Goal: Feedback & Contribution: Contribute content

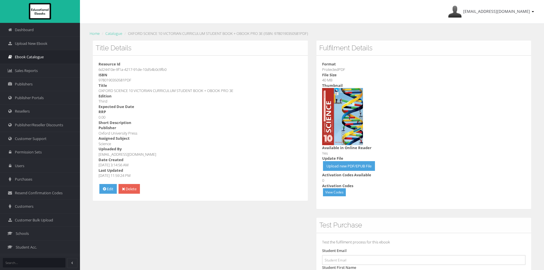
click at [33, 59] on span "Ebook Catalogue" at bounding box center [29, 56] width 29 height 5
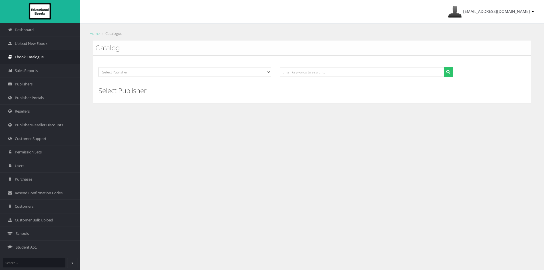
click at [43, 57] on link "Ebook Catalogue" at bounding box center [40, 57] width 80 height 14
click at [297, 72] on input "text" at bounding box center [362, 72] width 164 height 10
type input "history alive 10"
click at [297, 72] on input "text" at bounding box center [362, 72] width 164 height 10
type input "history alive 10"
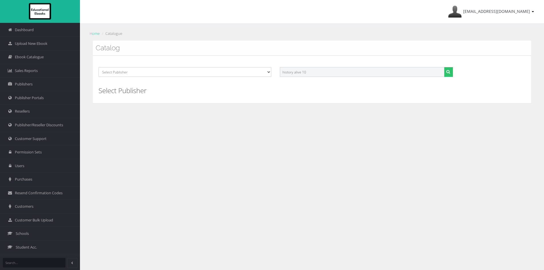
click at [444, 67] on button "submit" at bounding box center [448, 72] width 9 height 10
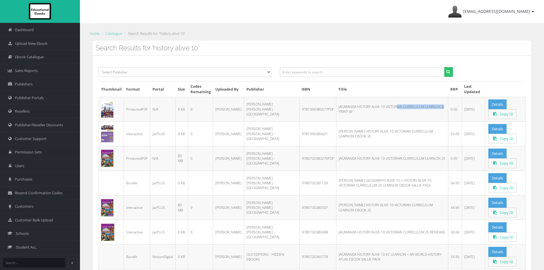
drag, startPoint x: 310, startPoint y: 109, endPoint x: 354, endPoint y: 108, distance: 43.7
click at [354, 108] on td "JACARANDA HISTORY ALIVE 10 VICTORIAN CURRICULUM LEARNON & PRINT 3E" at bounding box center [392, 109] width 112 height 25
copy td "JACARANDA HISTORY ALIVE"
click at [336, 75] on input "text" at bounding box center [362, 72] width 164 height 10
paste input "JACARANDA HISTORY ALIVE"
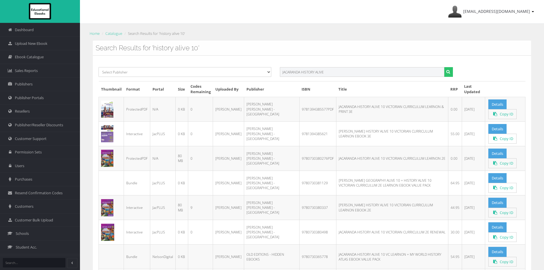
type input "JACARANDA HISTORY ALIVE"
click at [444, 67] on button "submit" at bounding box center [448, 72] width 9 height 10
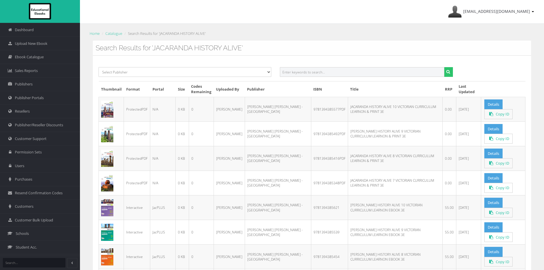
click at [307, 72] on input "text" at bounding box center [362, 72] width 164 height 10
paste input "JACARANDA HISTORY ALIVE"
type input "JACARANDA HISTORY ALIVE 10 aus"
click at [444, 67] on button "submit" at bounding box center [448, 72] width 9 height 10
click at [343, 73] on input "JACARANDA HISTORY ALIVE 10 aus" at bounding box center [362, 72] width 164 height 10
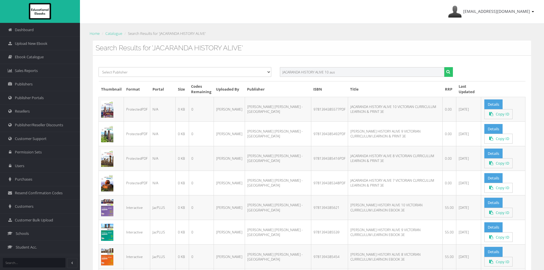
drag, startPoint x: 351, startPoint y: 72, endPoint x: 302, endPoint y: 70, distance: 48.9
click at [302, 70] on input "JACARANDA HISTORY ALIVE 10 aus" at bounding box center [362, 72] width 164 height 10
type input "JACARANDA humanities"
click at [444, 67] on button "submit" at bounding box center [448, 72] width 9 height 10
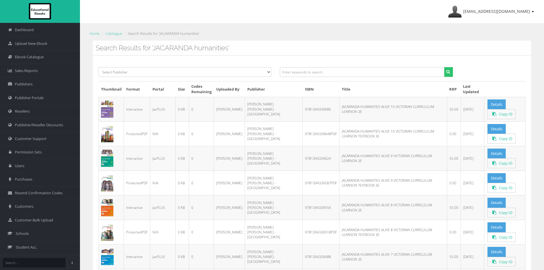
click at [287, 44] on div "Search Results for 'JACARANDA humanities'" at bounding box center [312, 48] width 438 height 15
click at [359, 48] on h3 "Search Results for 'JACARANDA humanities'" at bounding box center [312, 47] width 433 height 7
drag, startPoint x: 267, startPoint y: 72, endPoint x: 259, endPoint y: 76, distance: 9.5
click at [267, 72] on select "Select Publisher Resources for English Academic Learning (REAL) ATAR Notes Smar…" at bounding box center [185, 72] width 173 height 10
select select "4ddb3fea-784f-e411-817c-00155d7a4405"
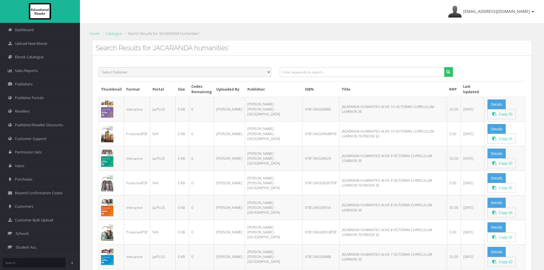
click at [99, 67] on select "Select Publisher Resources for English Academic Learning (REAL) ATAR Notes Smar…" at bounding box center [185, 72] width 173 height 10
click at [374, 73] on input "text" at bounding box center [362, 72] width 164 height 10
type input "9781394223718"
click at [444, 67] on button "submit" at bounding box center [448, 72] width 9 height 10
select select "4ddb3fea-784f-e411-817c-00155d7a4405"
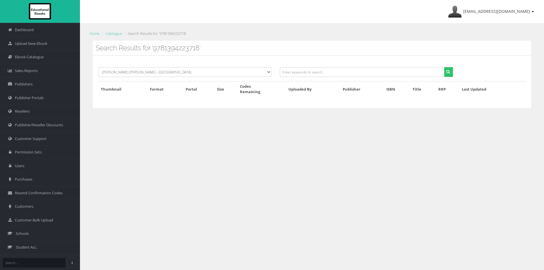
drag, startPoint x: 201, startPoint y: 46, endPoint x: 153, endPoint y: 47, distance: 47.7
click at [153, 47] on h3 "Search Results for '9781394223718'" at bounding box center [312, 47] width 433 height 7
copy h3 "'9781394223718'"
click at [176, 74] on select "Select Publisher Resources for English Academic Learning (REAL) ATAR Notes Smar…" at bounding box center [185, 72] width 173 height 10
select select
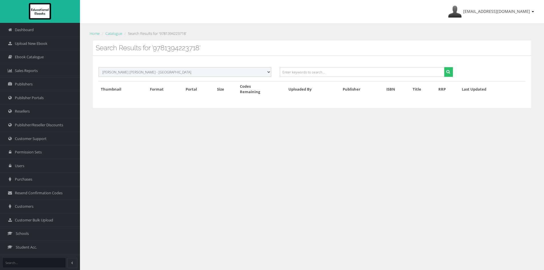
click at [99, 67] on select "Select Publisher Resources for English Academic Learning (REAL) ATAR Notes Smar…" at bounding box center [185, 72] width 173 height 10
click at [305, 71] on input "text" at bounding box center [362, 72] width 164 height 10
paste input "'9781394223718'"
click at [283, 73] on input "'9781394223718" at bounding box center [362, 72] width 164 height 10
type input "9781394223718"
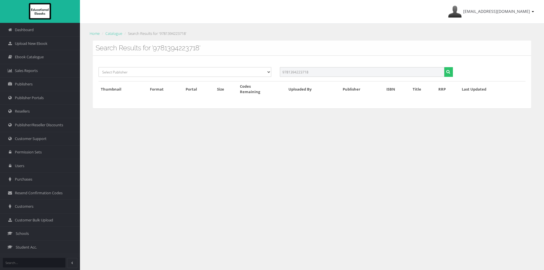
click at [444, 67] on button "submit" at bounding box center [448, 72] width 9 height 10
click at [322, 70] on input "text" at bounding box center [362, 72] width 164 height 10
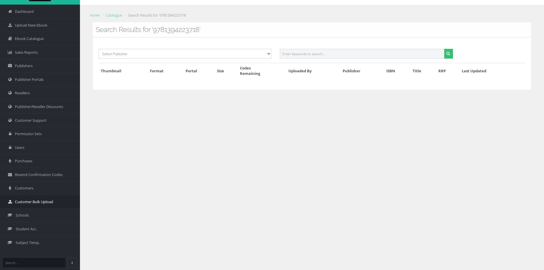
scroll to position [29, 0]
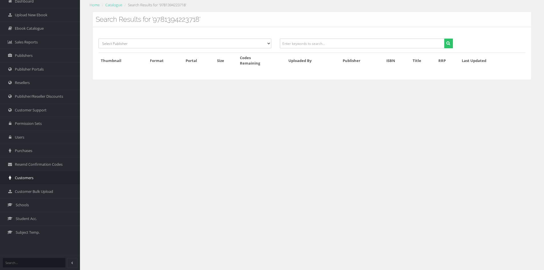
click at [33, 174] on link "Customers" at bounding box center [40, 178] width 80 height 14
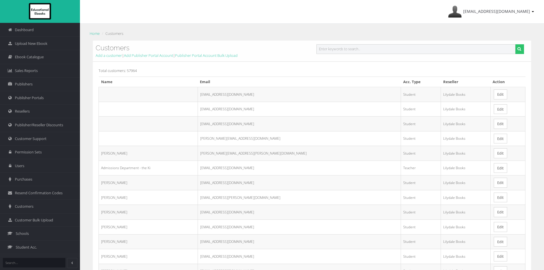
click at [349, 50] on input "text" at bounding box center [415, 49] width 199 height 10
paste input "crabtreefallon@gmail.com"
type input "crabtreefallon@gmail.com"
click at [515, 44] on button "submit" at bounding box center [519, 49] width 9 height 10
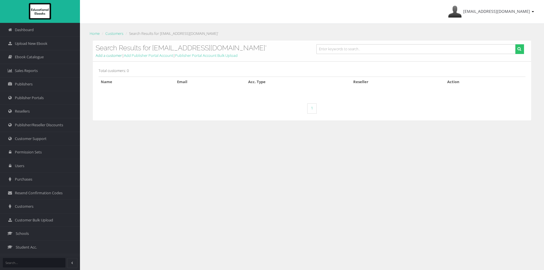
click at [112, 57] on link "Add a customer" at bounding box center [109, 55] width 26 height 5
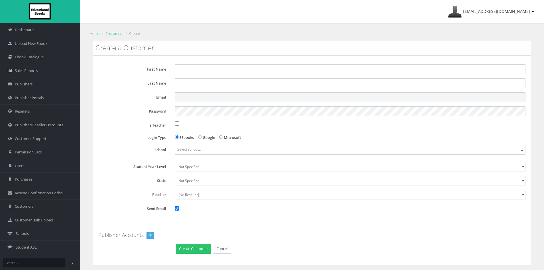
drag, startPoint x: 190, startPoint y: 95, endPoint x: 201, endPoint y: 93, distance: 11.2
click at [190, 95] on input "Email" at bounding box center [350, 97] width 351 height 10
paste input "crabtreefallon@gmail.com"
type input "crabtreefallon@gmail.com"
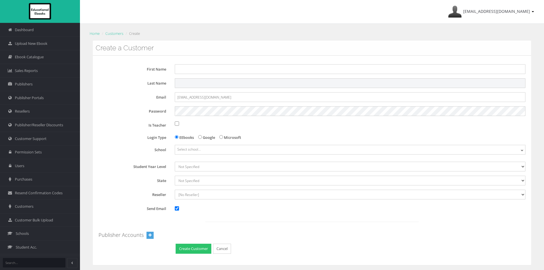
click at [207, 85] on input "Last Name" at bounding box center [350, 83] width 351 height 10
paste input "Crabtree"
type input "Crabtree"
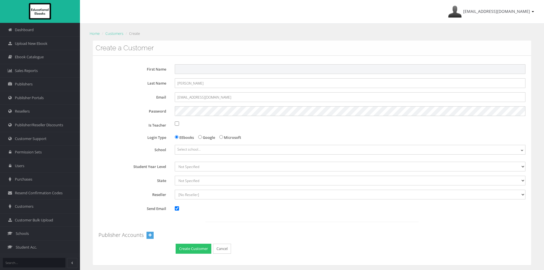
click at [196, 69] on input "First Name" at bounding box center [350, 69] width 351 height 10
paste input "Fallon"
type input "Fallon"
click at [308, 44] on div "Create a Customer" at bounding box center [312, 48] width 438 height 15
click at [112, 99] on label "Email" at bounding box center [135, 96] width 72 height 8
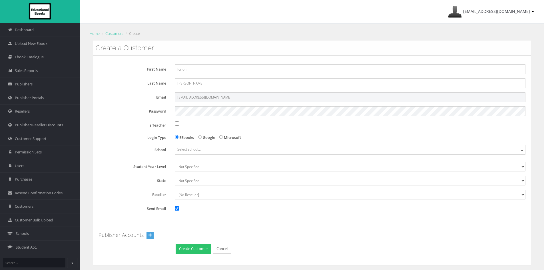
click at [175, 99] on input "crabtreefallon@gmail.com" at bounding box center [350, 97] width 351 height 10
click at [190, 150] on span "Select school..." at bounding box center [188, 149] width 23 height 5
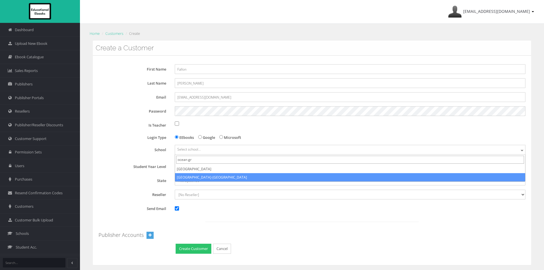
type input "ocean gr"
select select "14f8580b-5dfa-eb11-a9a8-0272d098c78b"
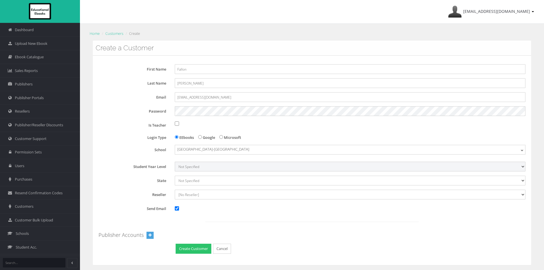
click at [188, 167] on select "Not Specified 7 8 9 10 11 12" at bounding box center [350, 167] width 351 height 10
select select "12"
click at [175, 162] on select "Not Specified 7 8 9 10 11 12" at bounding box center [350, 167] width 351 height 10
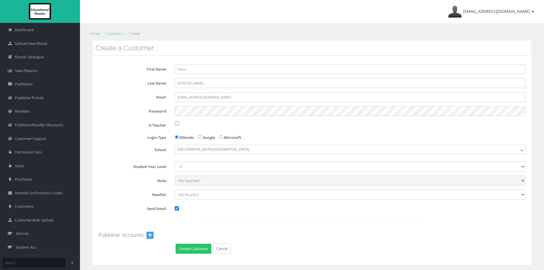
click at [189, 181] on select "Not Specified Australian Capital Territory International New South Wales Northe…" at bounding box center [350, 181] width 351 height 10
select select "6"
click at [175, 176] on select "Not Specified Australian Capital Territory International New South Wales Northe…" at bounding box center [350, 181] width 351 height 10
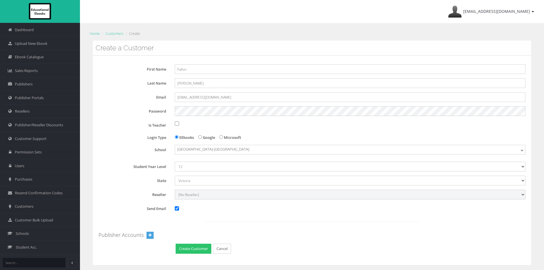
click at [195, 194] on select "[No Reseller] Lilydale Books JP Books Victoria Pty Ltd Lamont Books Better Books" at bounding box center [350, 195] width 351 height 10
select select "982ec6f6-a058-e411-9fc3-00155d7a4405"
click at [175, 190] on select "[No Reseller] Lilydale Books JP Books Victoria Pty Ltd Lamont Books Better Books" at bounding box center [350, 195] width 351 height 10
click at [178, 208] on input "Send Email" at bounding box center [177, 208] width 4 height 4
checkbox input "false"
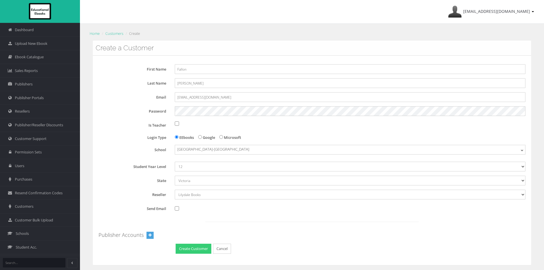
click at [191, 248] on button "Create Customer" at bounding box center [194, 249] width 36 height 10
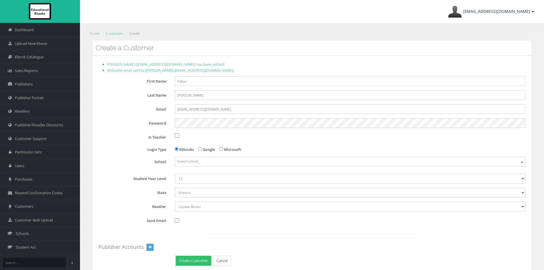
click at [531, 8] on link "[EMAIL_ADDRESS][DOMAIN_NAME]" at bounding box center [491, 11] width 92 height 23
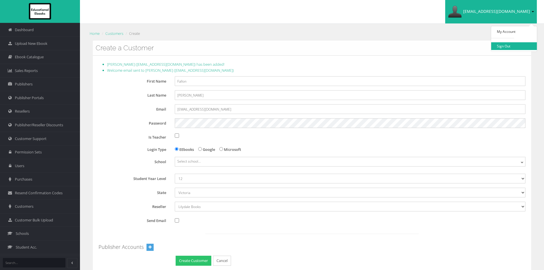
click at [511, 45] on link "Sign Out" at bounding box center [514, 46] width 46 height 8
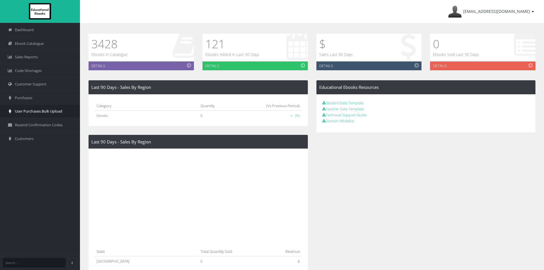
click at [53, 112] on span "User Purchases Bulk Upload" at bounding box center [38, 111] width 47 height 5
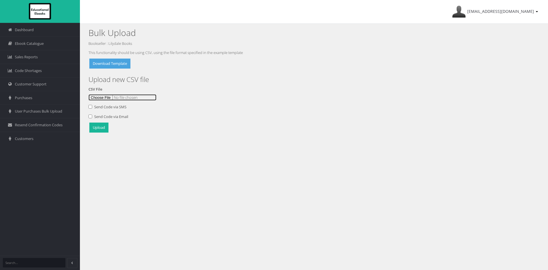
click at [102, 99] on input "file" at bounding box center [123, 97] width 68 height 6
type input "C:\fakepath\Catalogue setup 4Sept.csv"
click at [98, 130] on button "Upload" at bounding box center [98, 127] width 19 height 10
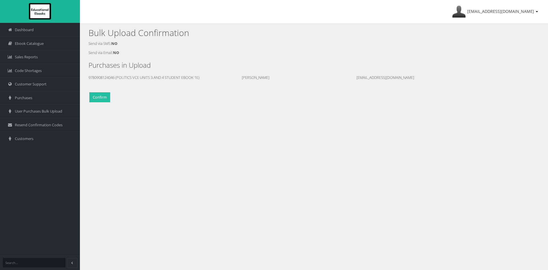
click at [98, 95] on button "Confirm" at bounding box center [99, 97] width 21 height 10
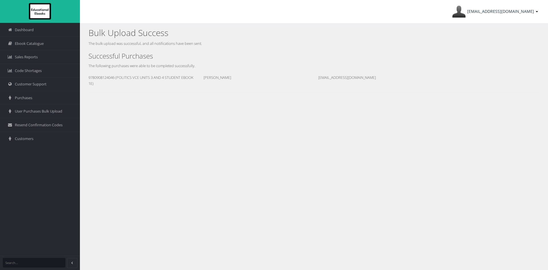
click at [505, 9] on span "[EMAIL_ADDRESS][DOMAIN_NAME]" at bounding box center [500, 11] width 67 height 5
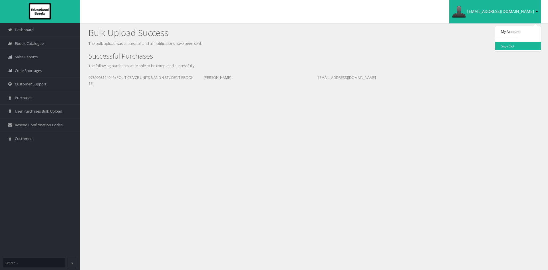
click at [509, 47] on link "Sign Out" at bounding box center [518, 46] width 46 height 8
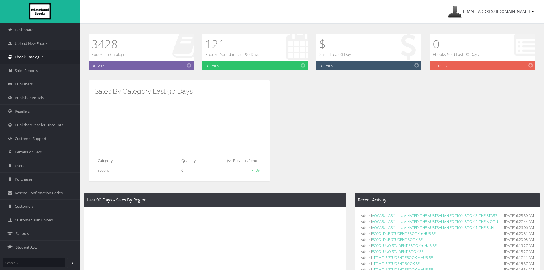
click at [40, 56] on span "Ebook Catalogue" at bounding box center [29, 56] width 29 height 5
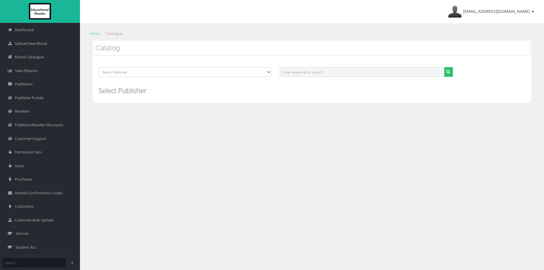
click at [296, 75] on input "text" at bounding box center [362, 72] width 164 height 10
type input "maths mate"
click at [444, 67] on button "submit" at bounding box center [448, 72] width 9 height 10
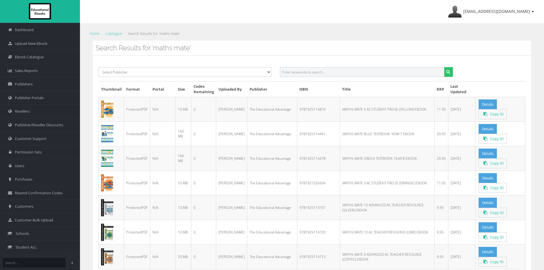
click at [300, 72] on input "text" at bounding box center [362, 72] width 164 height 10
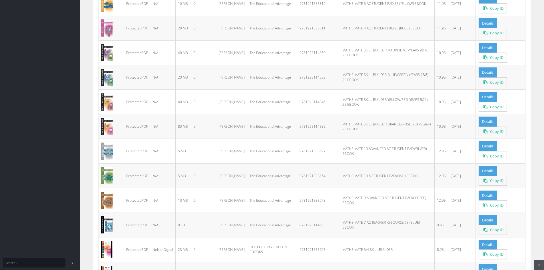
scroll to position [525, 0]
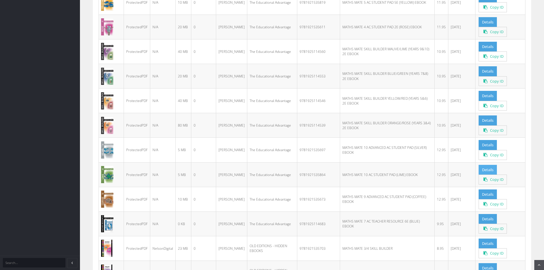
click at [484, 168] on link "Details" at bounding box center [488, 170] width 18 height 10
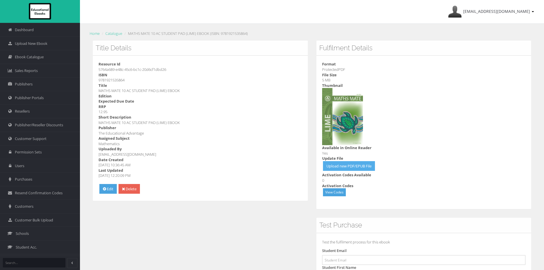
click at [355, 167] on link "Upload new PDF/EPUB File" at bounding box center [349, 166] width 52 height 10
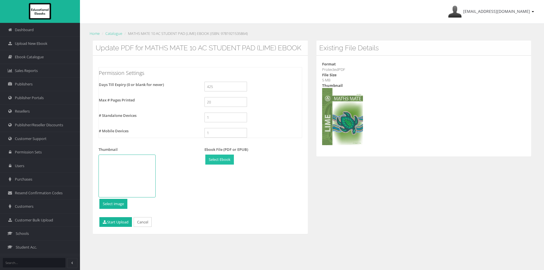
click at [230, 157] on input "file" at bounding box center [220, 159] width 28 height 9
type input "C:\fakepath\MM 10 Lime Student.pdf"
click at [120, 223] on button "Start Upload" at bounding box center [115, 222] width 33 height 10
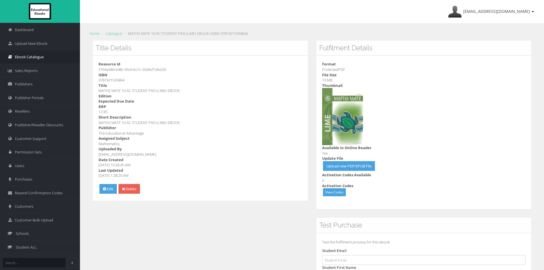
click at [32, 57] on span "Ebook Catalogue" at bounding box center [29, 56] width 29 height 5
